Goal: Check status: Check status

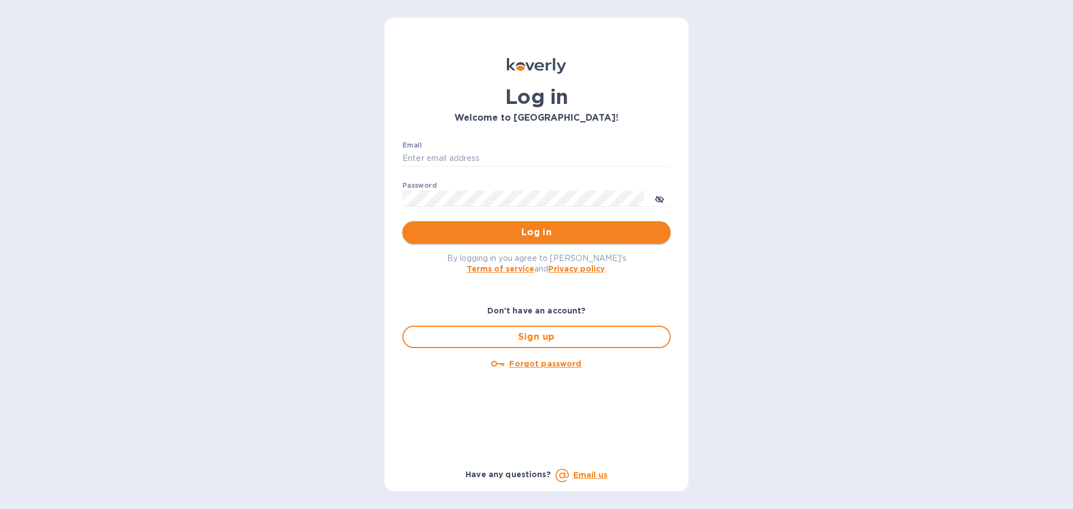
type input "[PERSON_NAME][EMAIL_ADDRESS][PERSON_NAME][DOMAIN_NAME]"
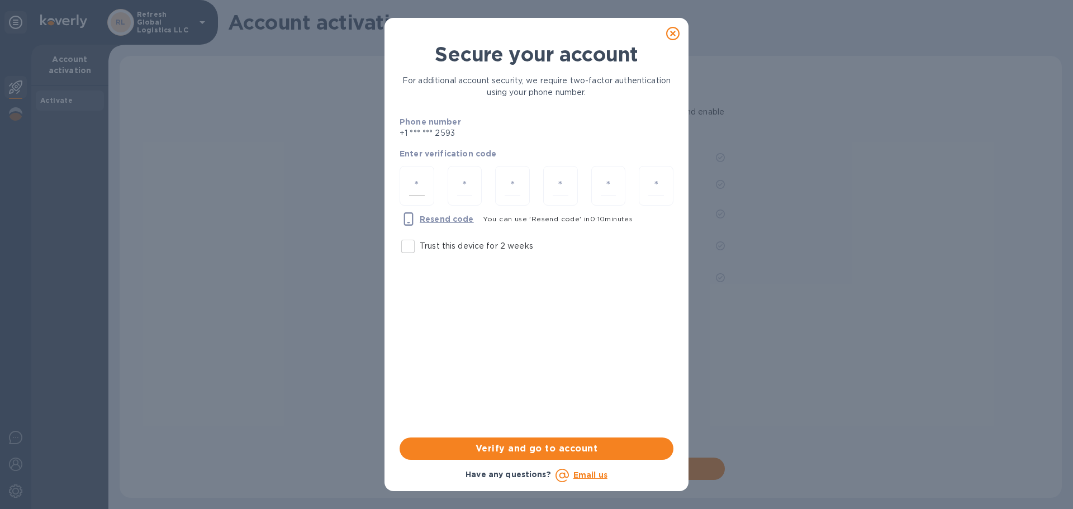
click at [419, 192] on input "number" at bounding box center [417, 185] width 16 height 21
type input "7"
type input "6"
type input "7"
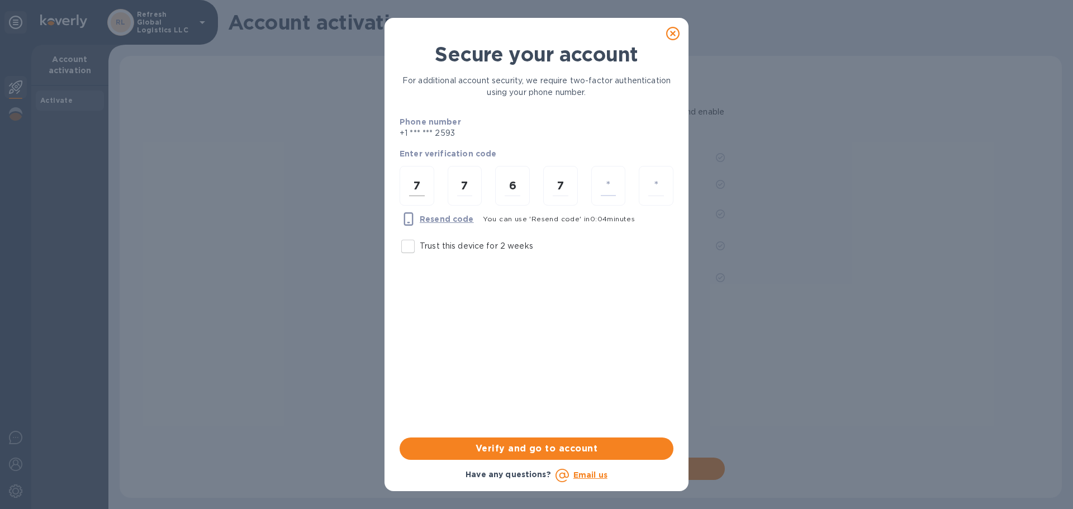
type input "6"
type input "7"
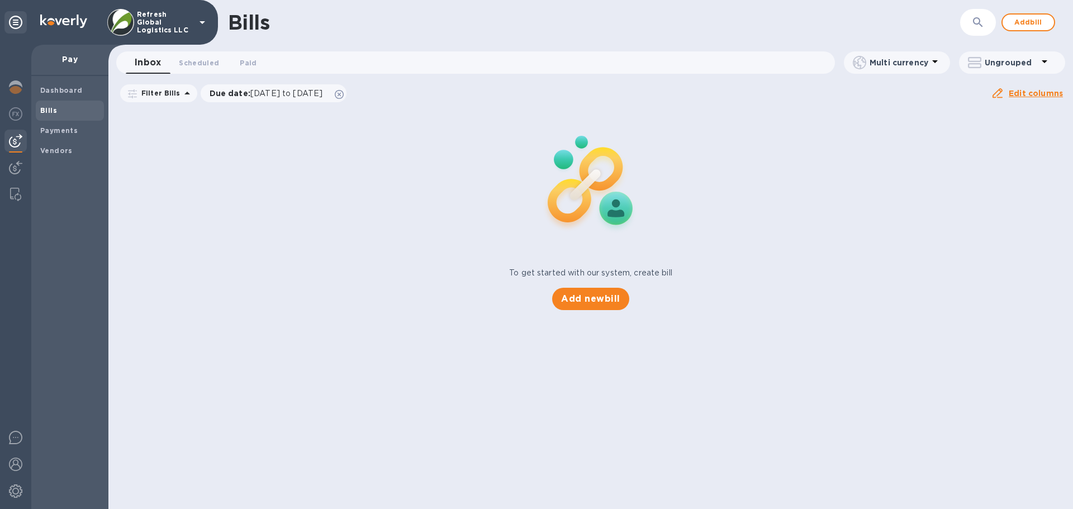
click at [154, 26] on p "Refresh Global Logistics LLC" at bounding box center [165, 22] width 56 height 23
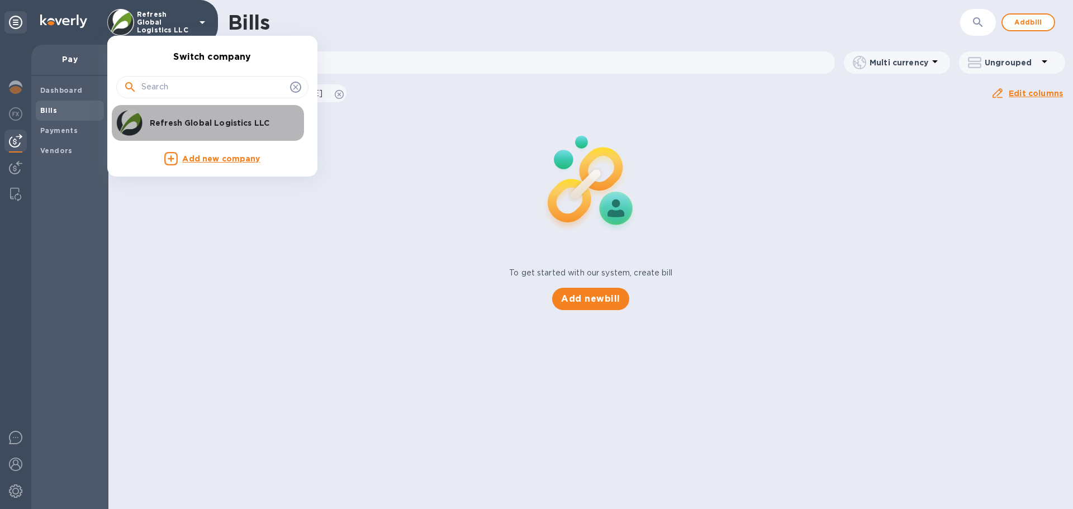
click at [190, 123] on p "Refresh Global Logistics LLC" at bounding box center [220, 122] width 141 height 11
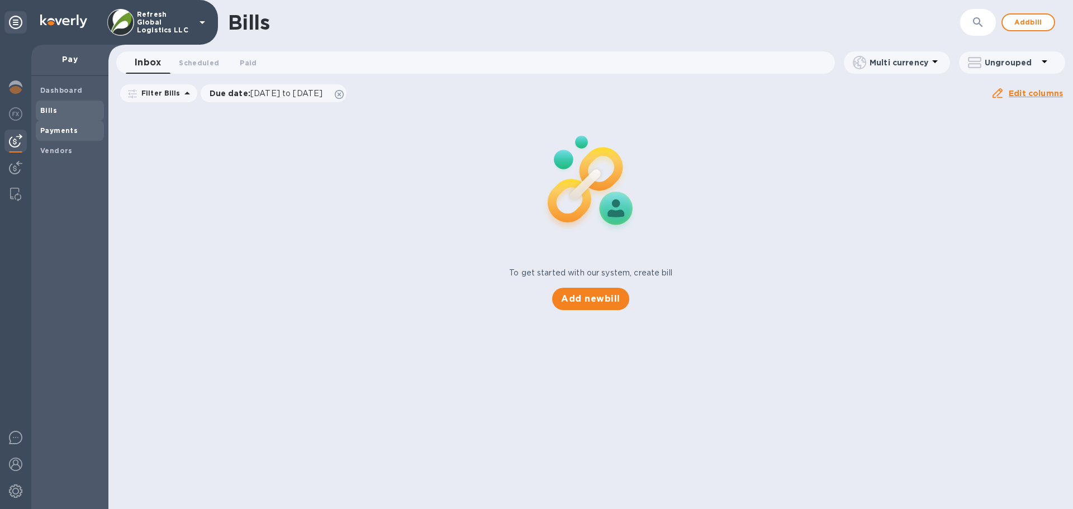
click at [60, 132] on b "Payments" at bounding box center [58, 130] width 37 height 8
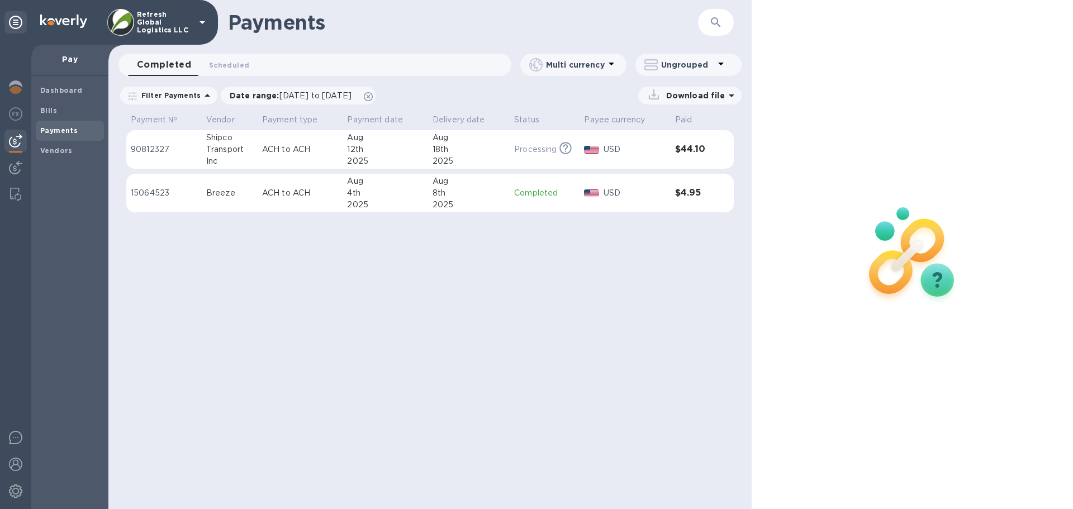
click at [400, 149] on div "12th" at bounding box center [385, 150] width 77 height 12
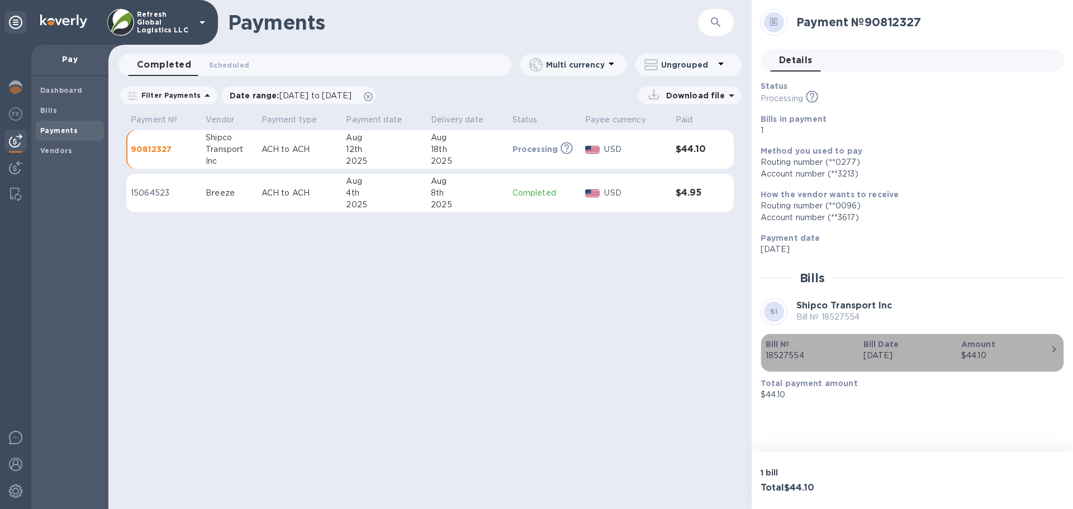
click at [1048, 352] on icon "button" at bounding box center [1053, 349] width 13 height 13
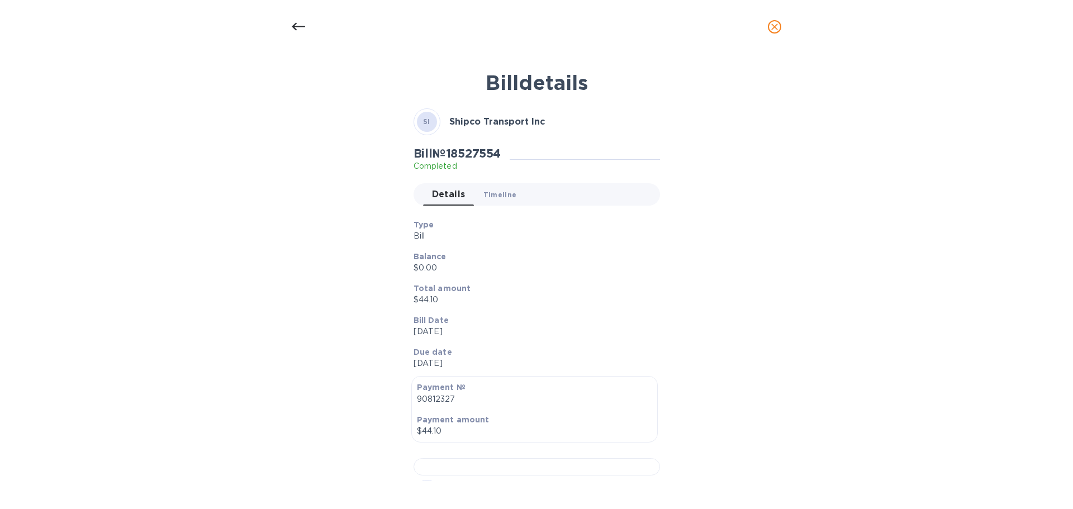
click at [495, 194] on span "Timeline 0" at bounding box center [500, 195] width 34 height 12
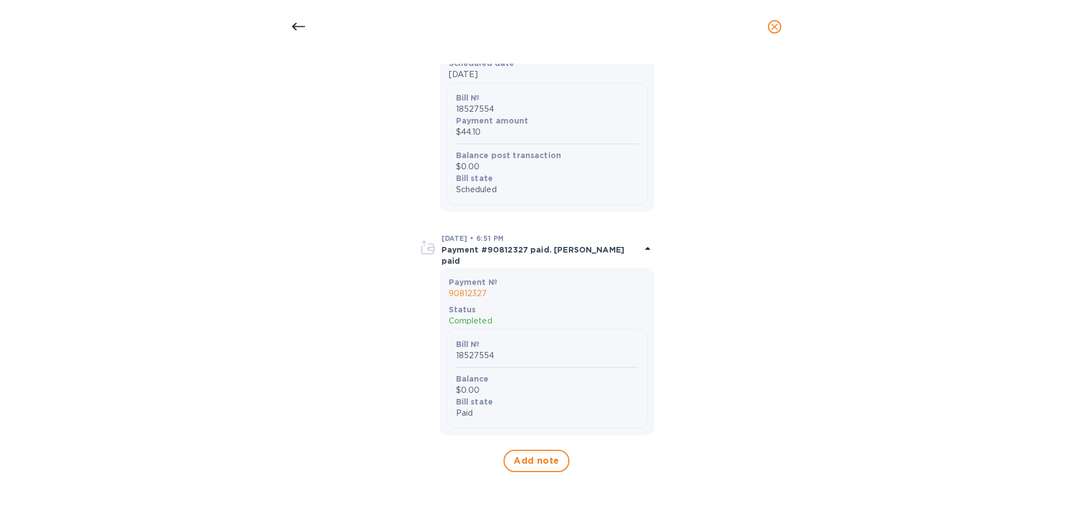
scroll to position [893, 0]
click at [595, 329] on div "Bill № 18527554 Balance $0.00 Bill state Paid" at bounding box center [546, 378] width 201 height 99
click at [645, 248] on icon at bounding box center [647, 248] width 13 height 13
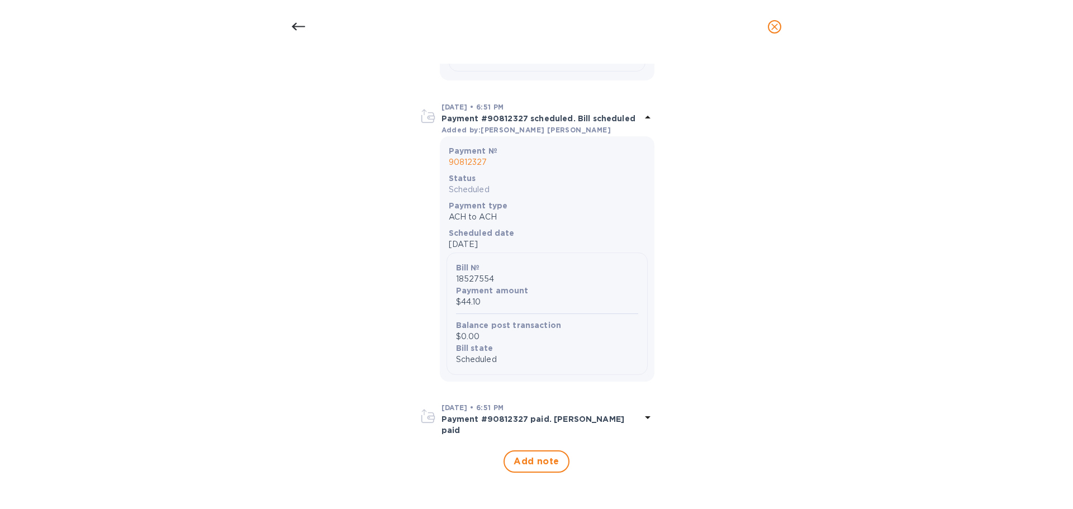
click at [647, 123] on icon at bounding box center [647, 117] width 13 height 13
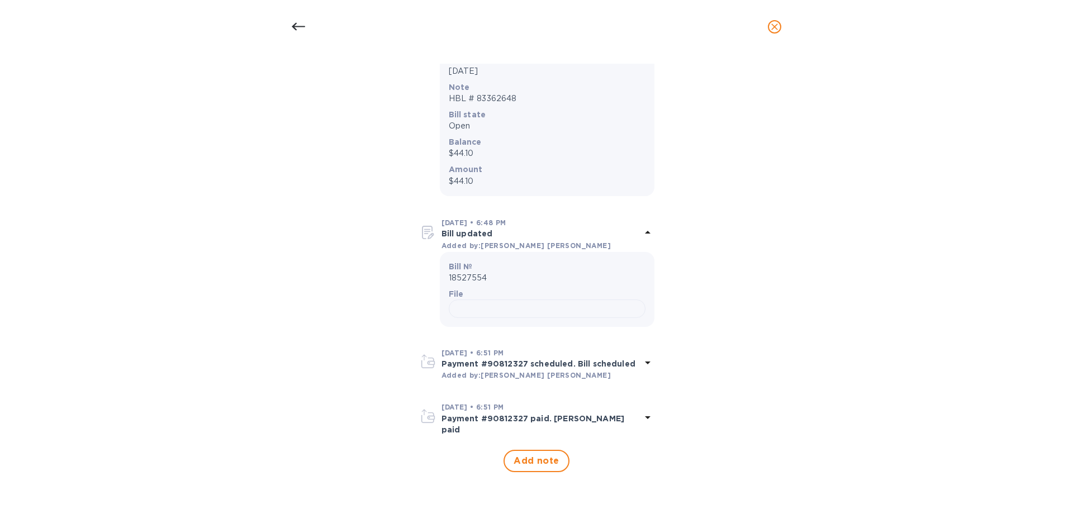
click at [645, 231] on icon at bounding box center [648, 232] width 6 height 3
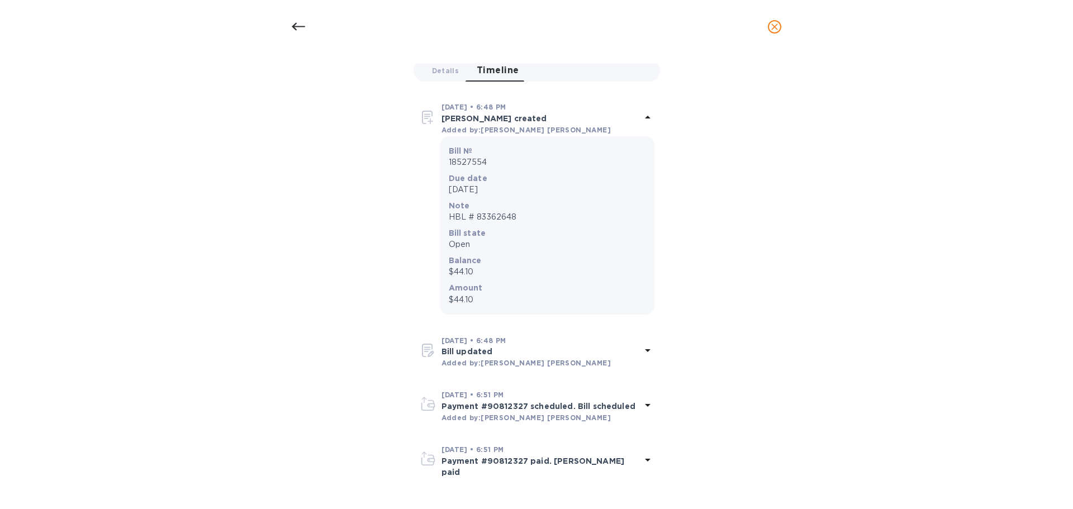
scroll to position [47, 0]
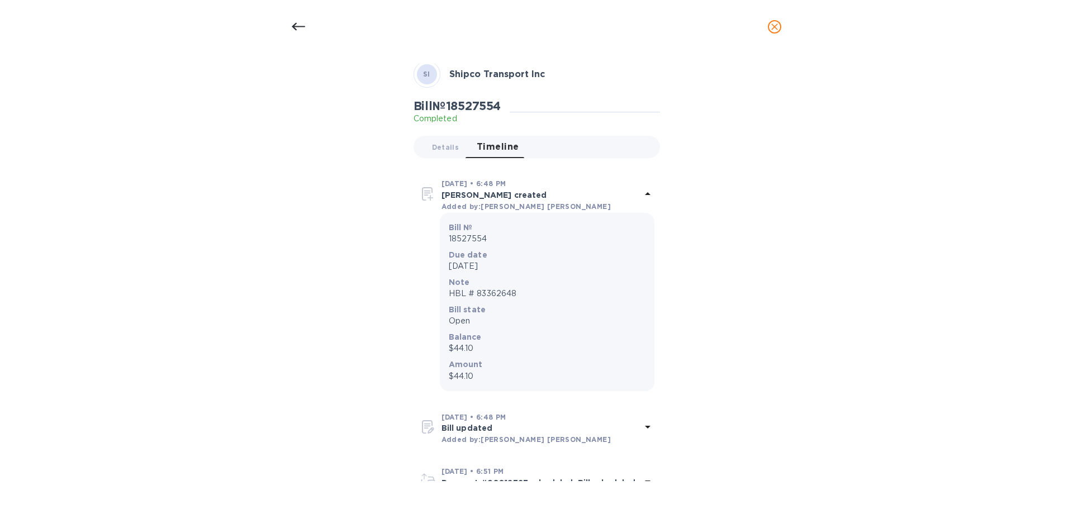
click at [645, 193] on icon at bounding box center [648, 193] width 6 height 3
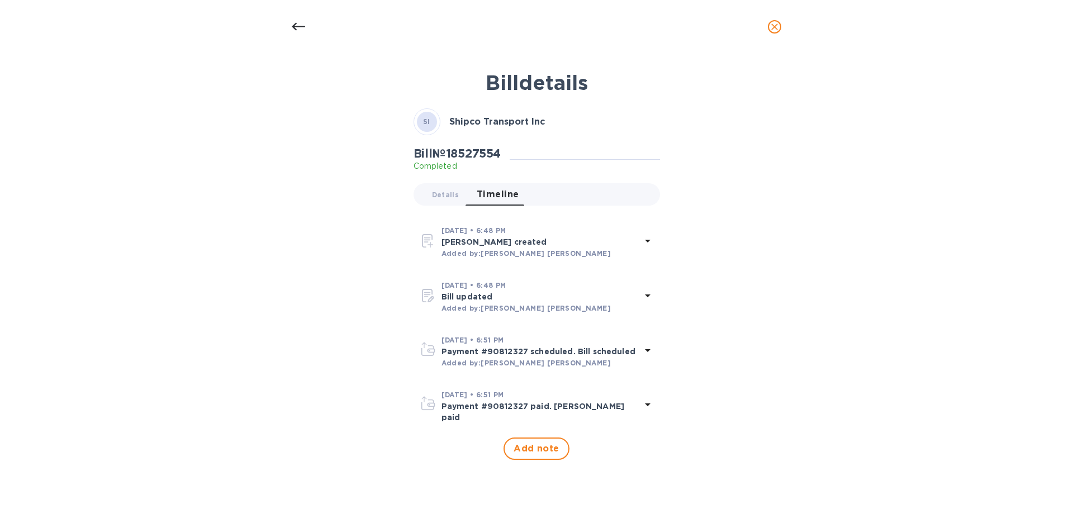
scroll to position [0, 0]
click at [771, 27] on icon "close" at bounding box center [774, 26] width 11 height 11
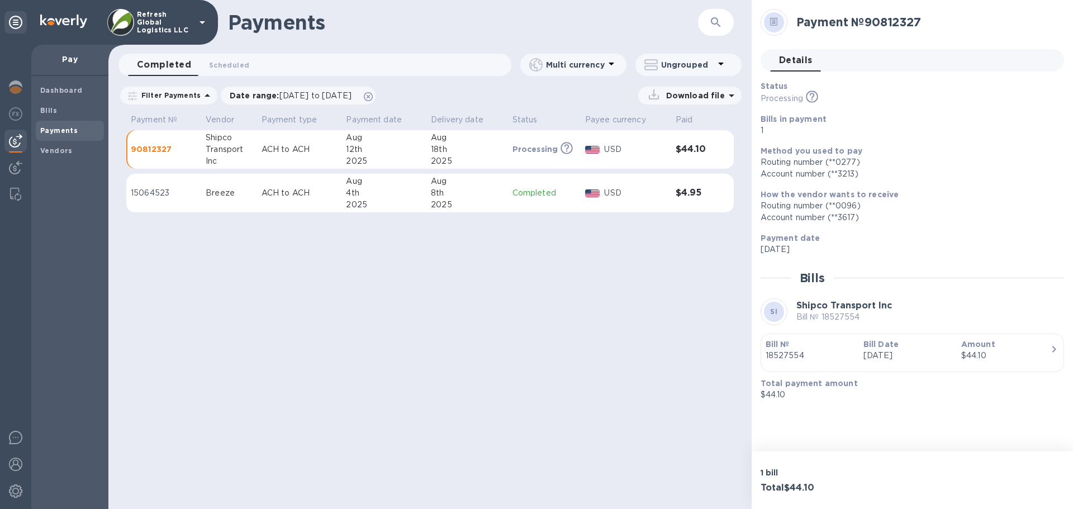
click at [502, 182] on div "Aug" at bounding box center [467, 181] width 72 height 12
click at [886, 350] on p "Aug 4th 2025" at bounding box center [907, 355] width 89 height 12
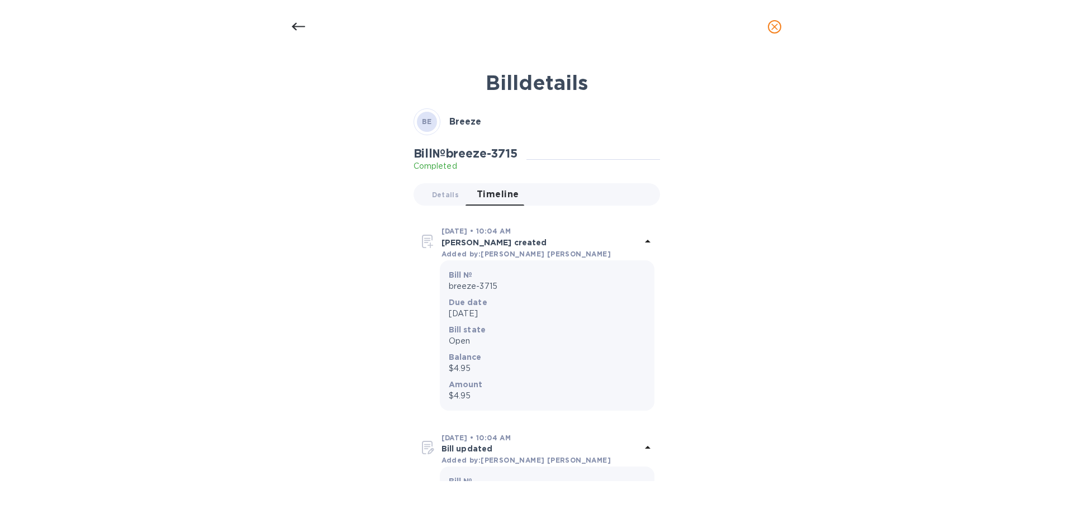
click at [645, 243] on icon at bounding box center [648, 241] width 6 height 3
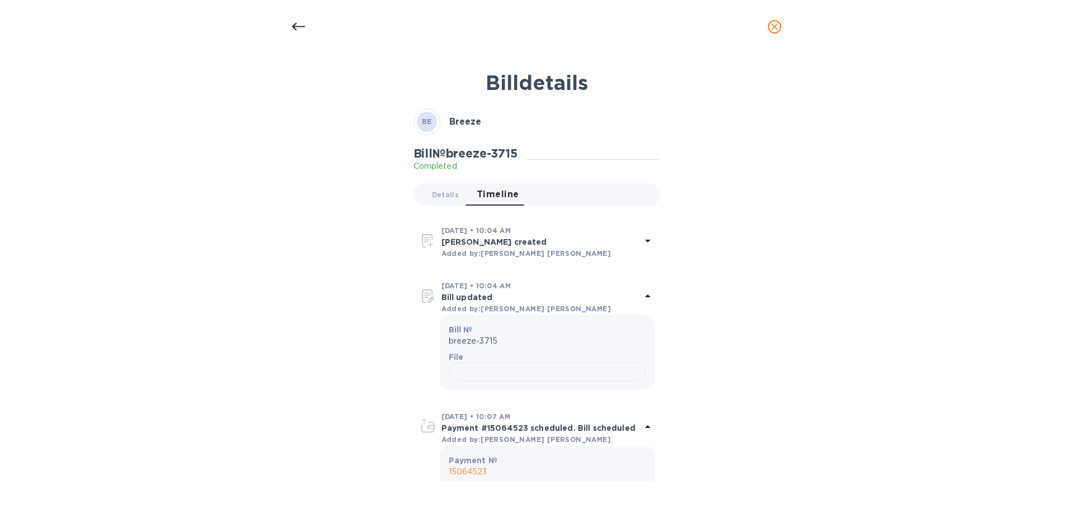
click at [646, 294] on icon at bounding box center [647, 295] width 13 height 13
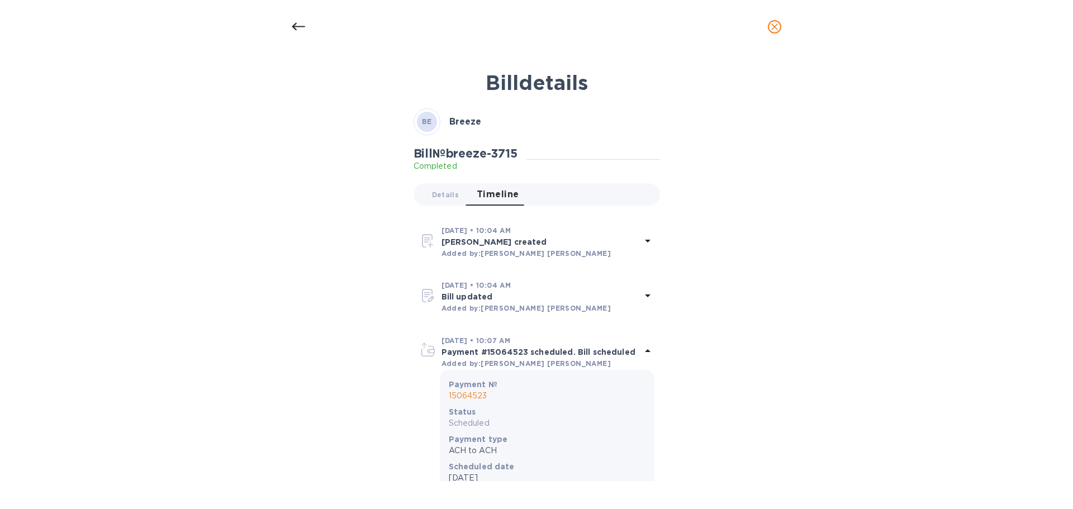
click at [647, 349] on icon at bounding box center [647, 350] width 13 height 13
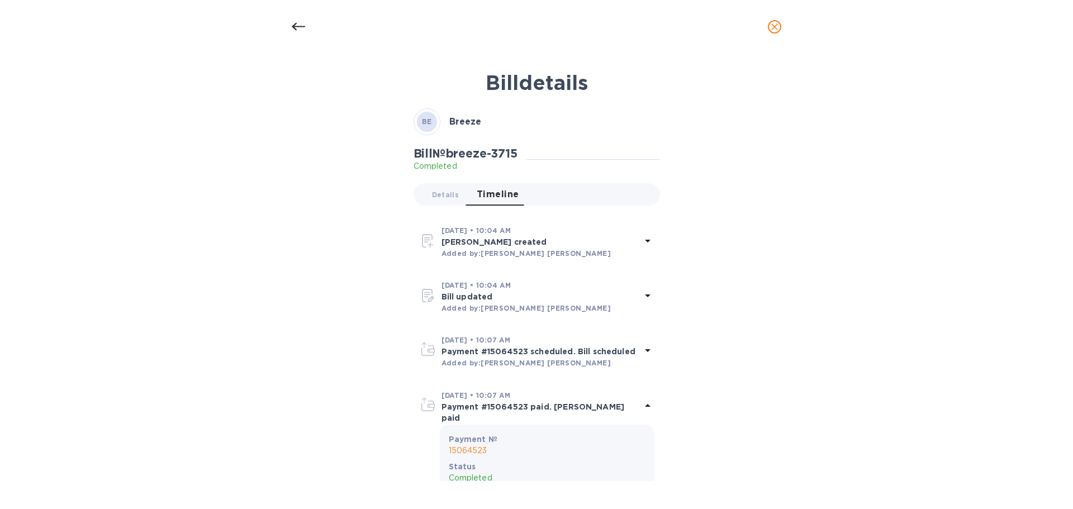
click at [642, 407] on icon at bounding box center [647, 405] width 13 height 13
